Goal: Navigation & Orientation: Find specific page/section

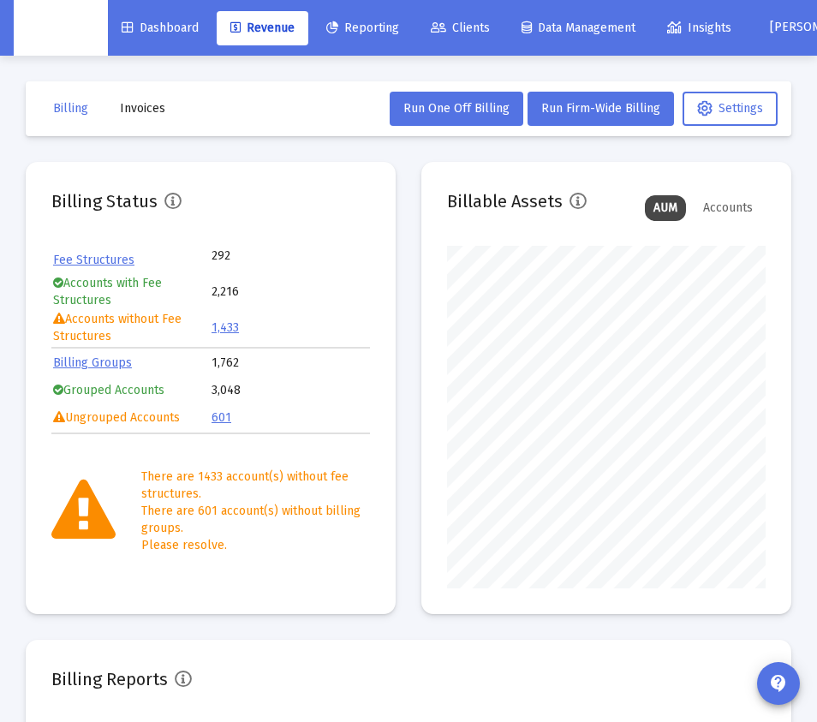
scroll to position [343, 319]
click at [148, 22] on span "Dashboard" at bounding box center [160, 28] width 77 height 15
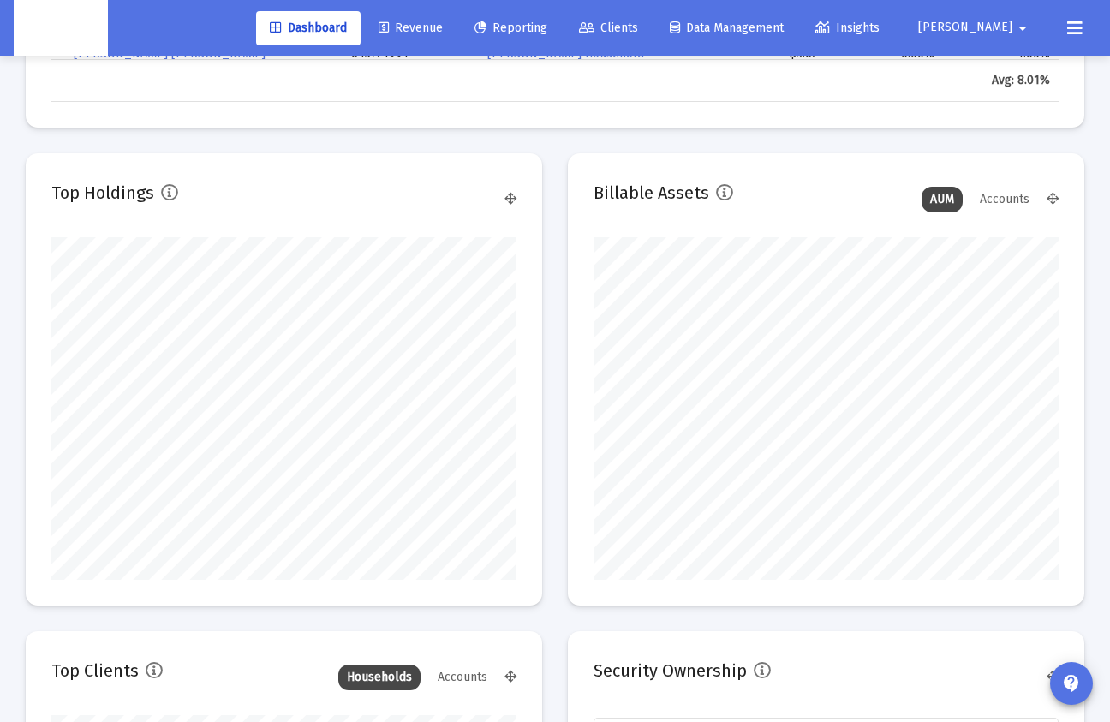
scroll to position [56, 0]
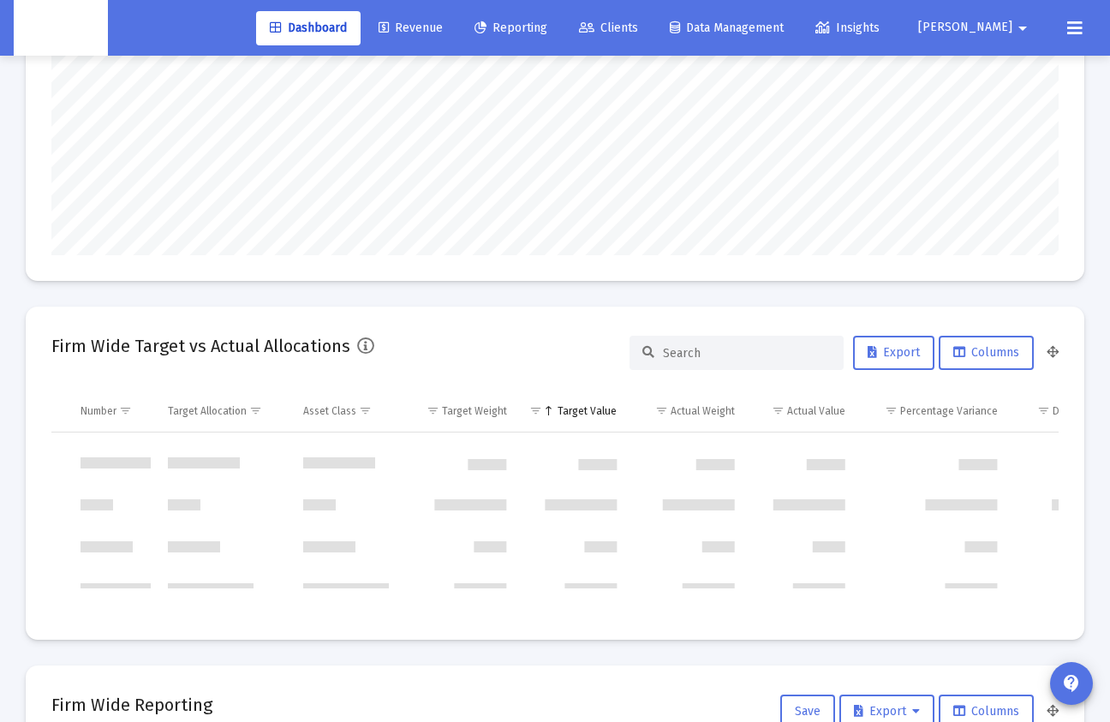
click at [652, 33] on link "Clients" at bounding box center [608, 28] width 86 height 34
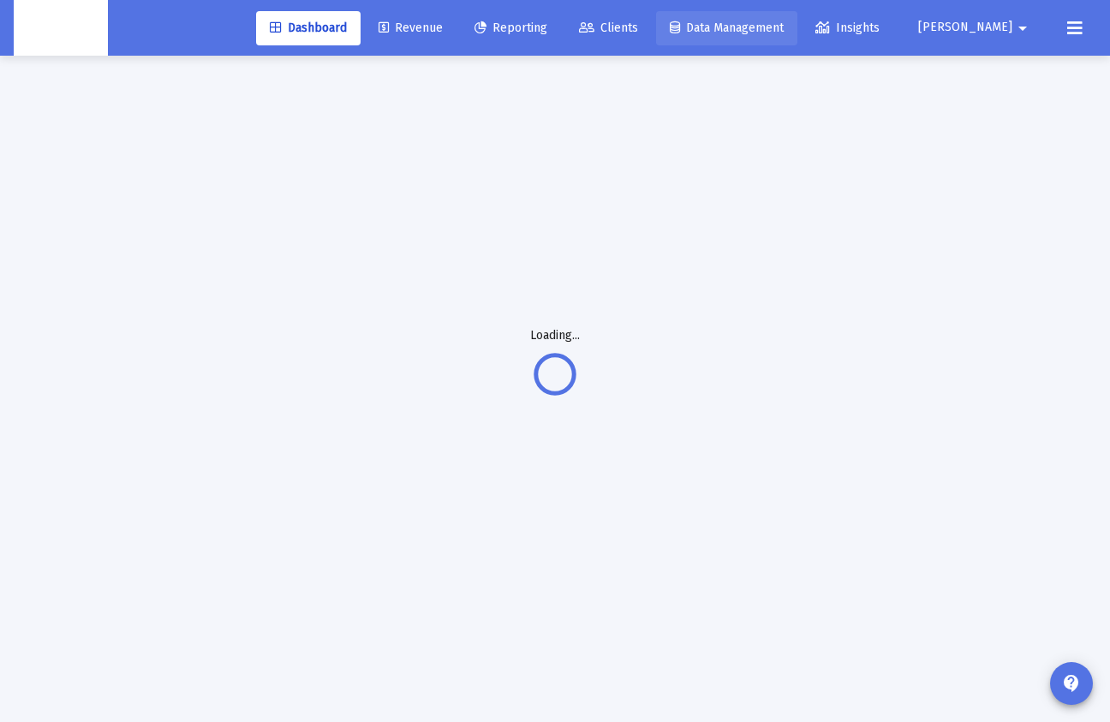
click at [784, 24] on span "Data Management" at bounding box center [727, 28] width 114 height 15
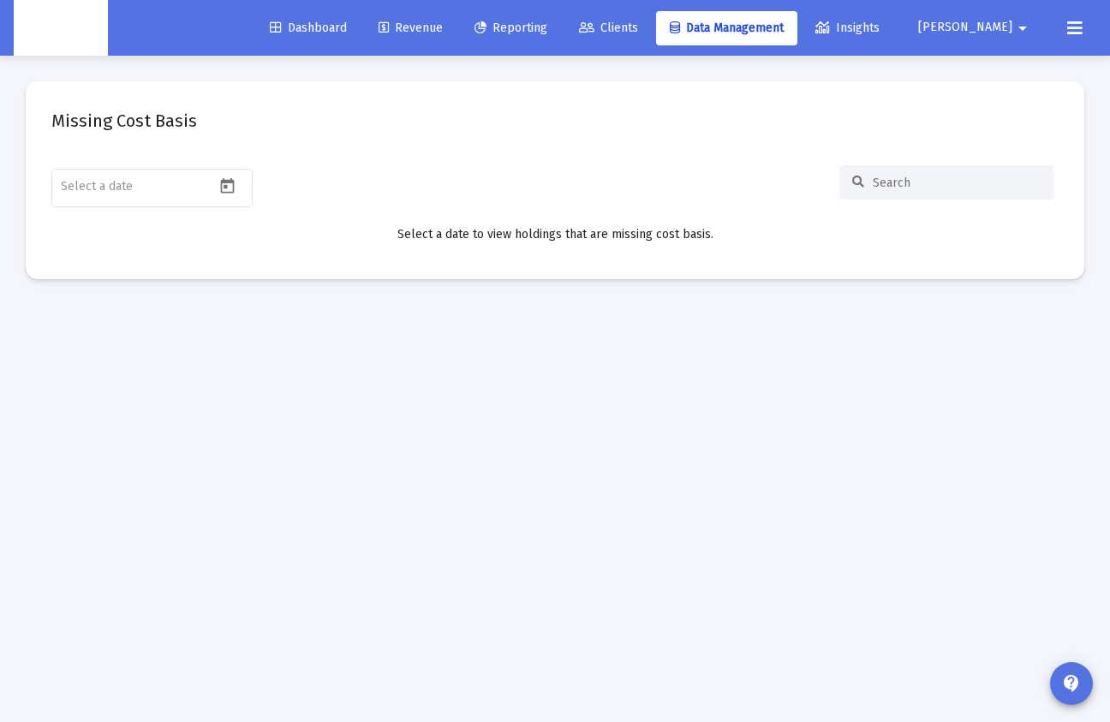
click at [583, 51] on div "Dashboard Revenue Reporting Clients Data Management Insights Zoe arrow_drop_down" at bounding box center [555, 28] width 1082 height 56
click at [537, 37] on link "Reporting" at bounding box center [511, 28] width 100 height 34
